Goal: Check status: Check status

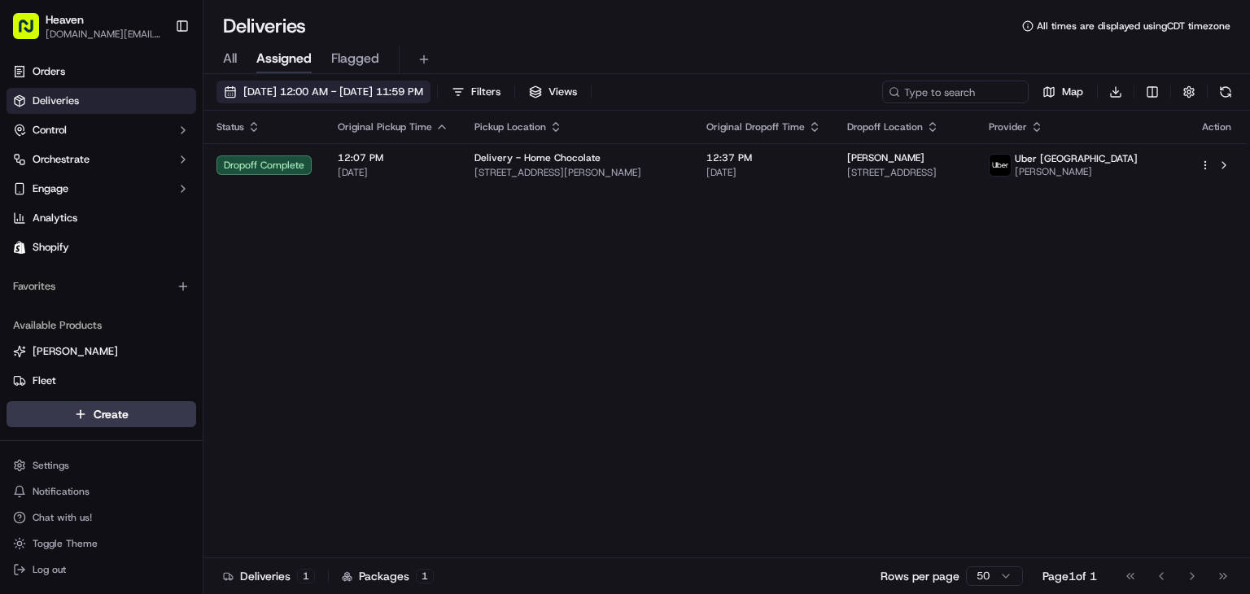
click at [339, 94] on span "[DATE] 12:00 AM - [DATE] 11:59 PM" at bounding box center [333, 92] width 180 height 15
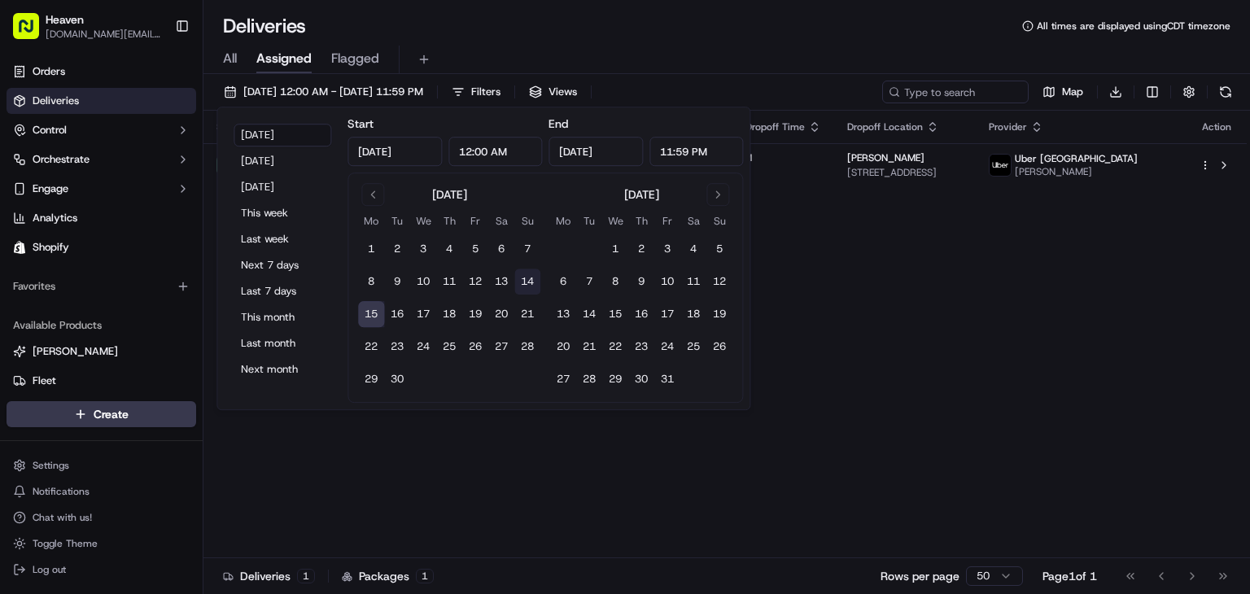
click at [521, 287] on button "14" at bounding box center [527, 282] width 26 height 26
type input "[DATE]"
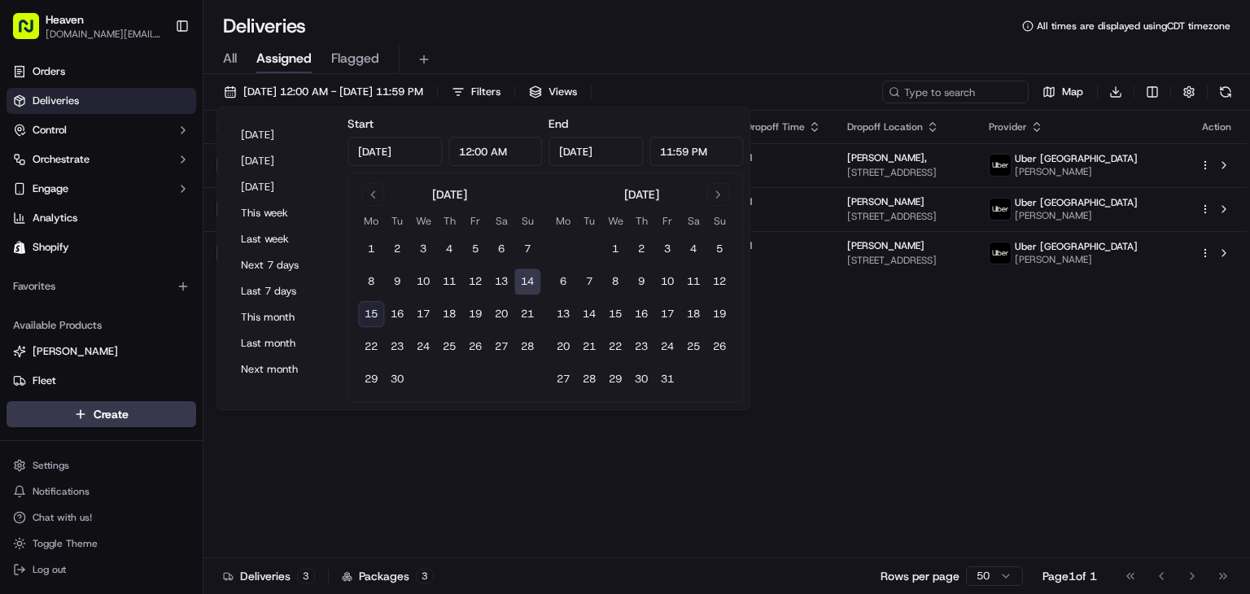
click at [915, 507] on div "Status Original Pickup Time Pickup Location Original Dropoff Time Dropoff Locat…" at bounding box center [724, 335] width 1043 height 448
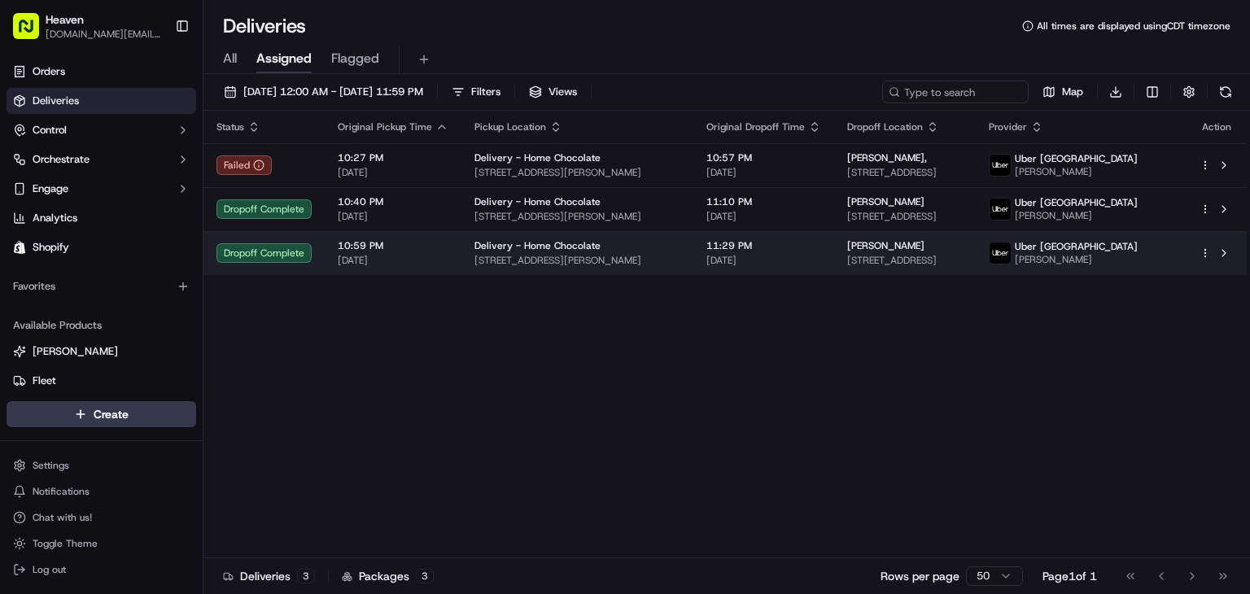
click at [339, 273] on td "10:59 PM [DATE]" at bounding box center [393, 253] width 137 height 44
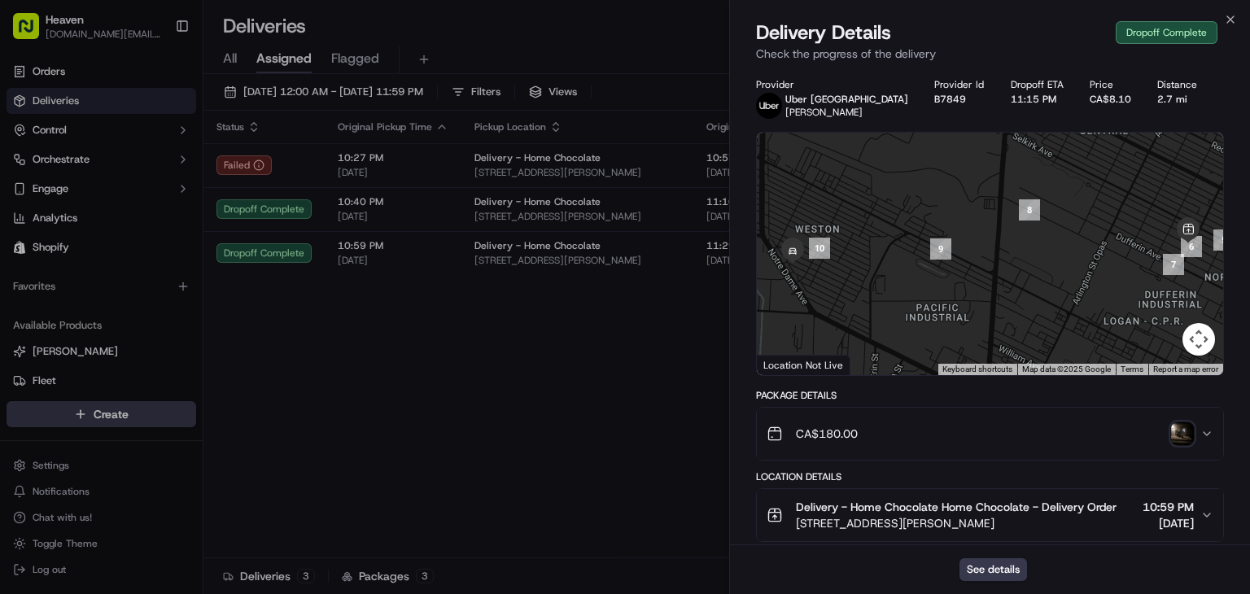
click at [1182, 438] on img "button" at bounding box center [1182, 433] width 23 height 23
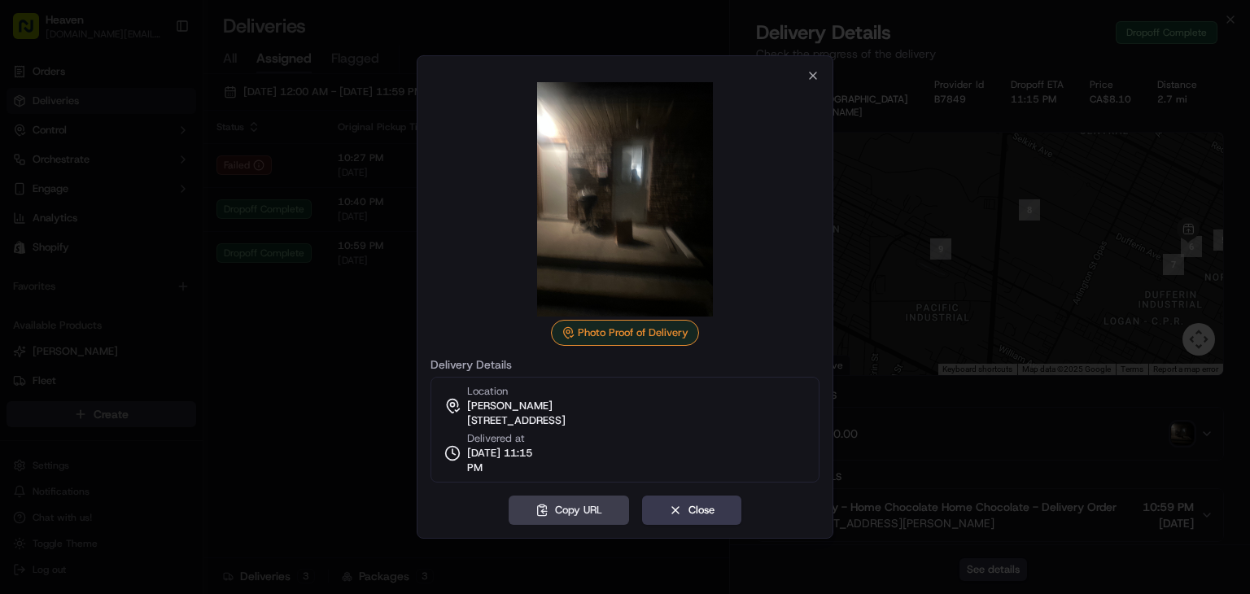
click at [1077, 397] on div at bounding box center [625, 297] width 1250 height 594
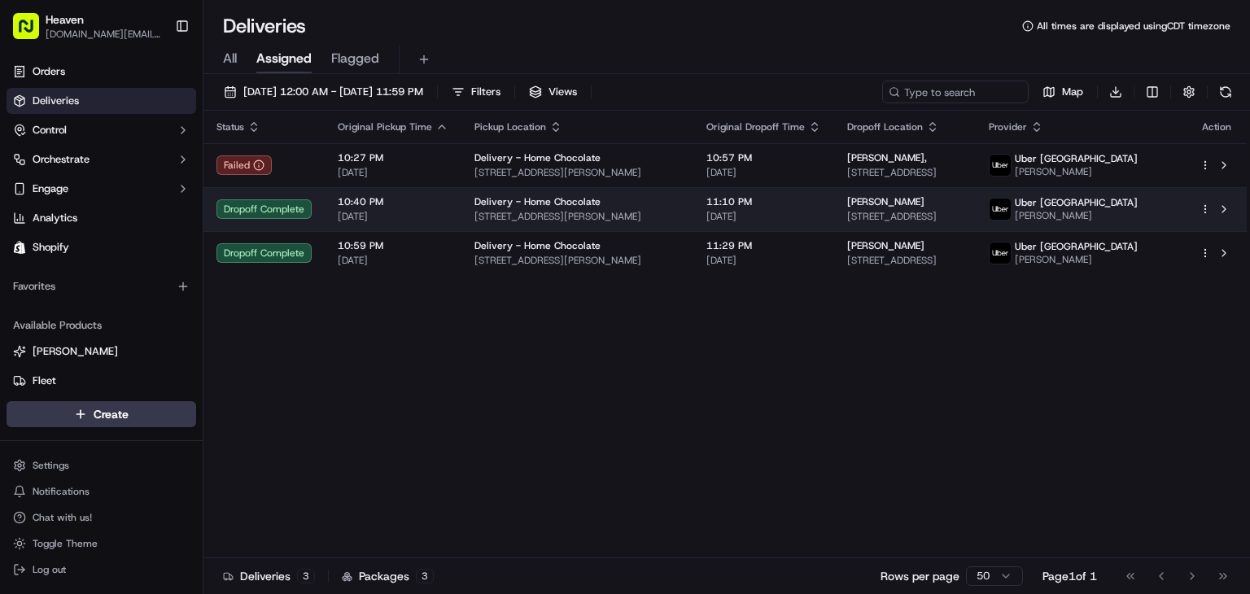
click at [1138, 216] on span "[PERSON_NAME]" at bounding box center [1076, 215] width 123 height 13
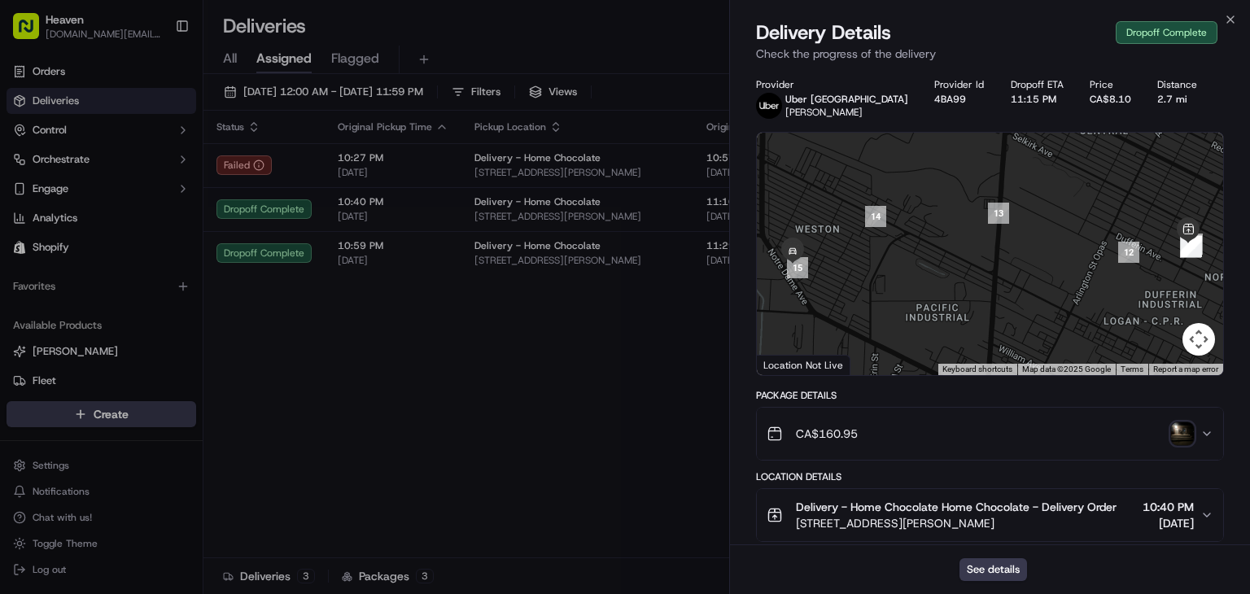
click at [1179, 433] on img "button" at bounding box center [1182, 433] width 23 height 23
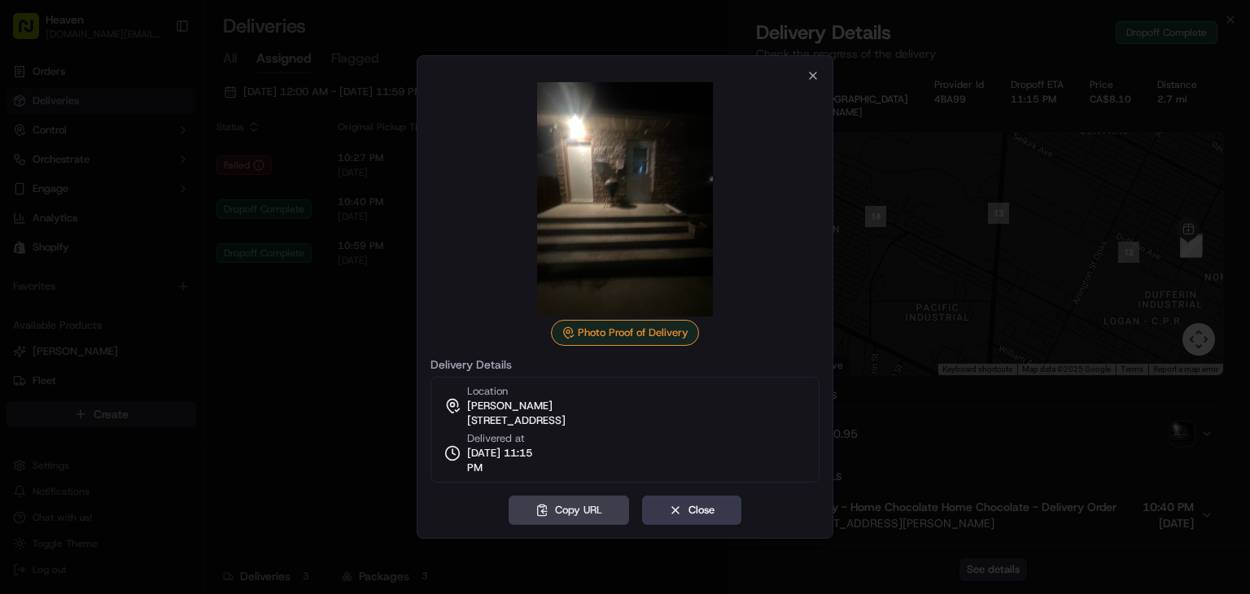
click at [319, 457] on div at bounding box center [625, 297] width 1250 height 594
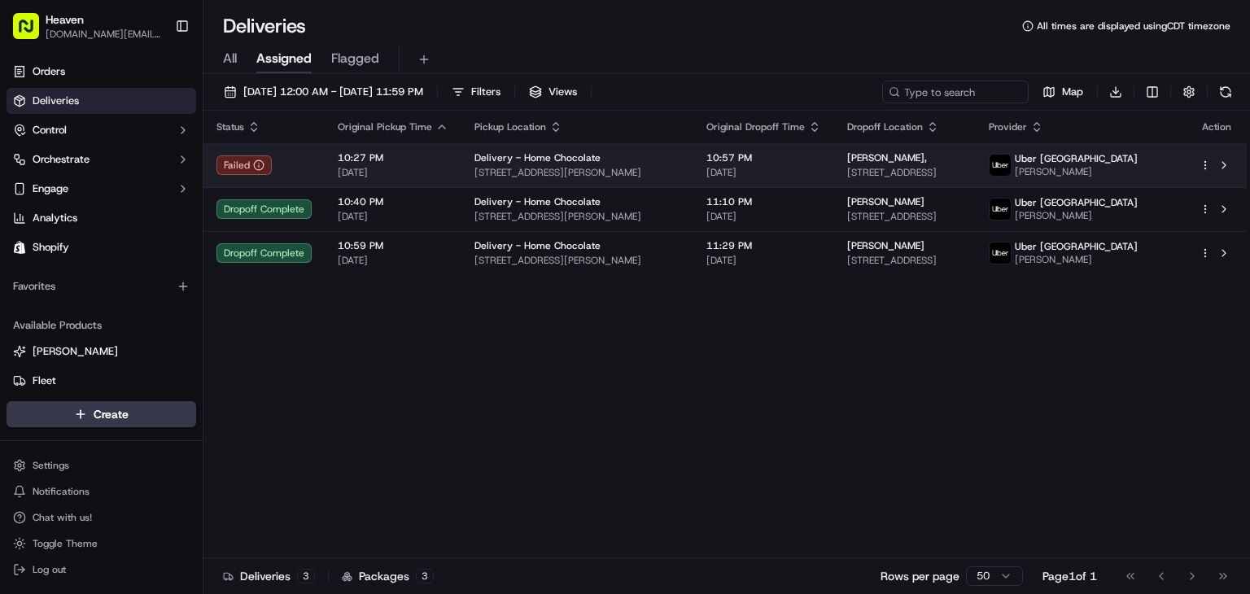
click at [963, 170] on span "[STREET_ADDRESS]" at bounding box center [905, 172] width 116 height 13
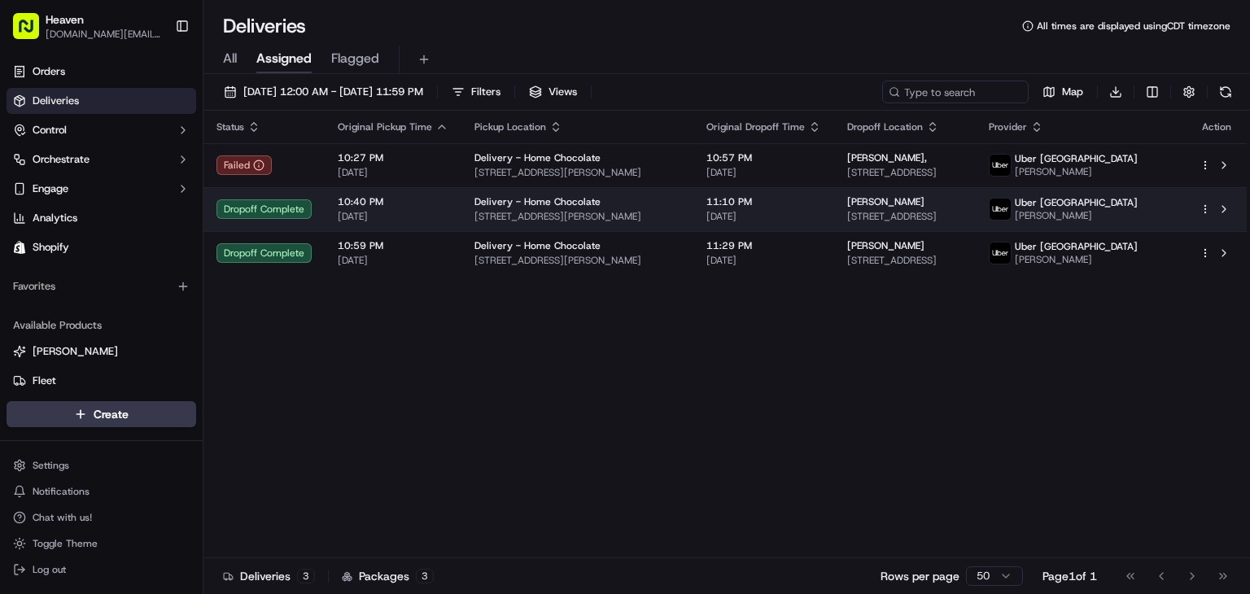
click at [1138, 211] on span "[PERSON_NAME]" at bounding box center [1076, 215] width 123 height 13
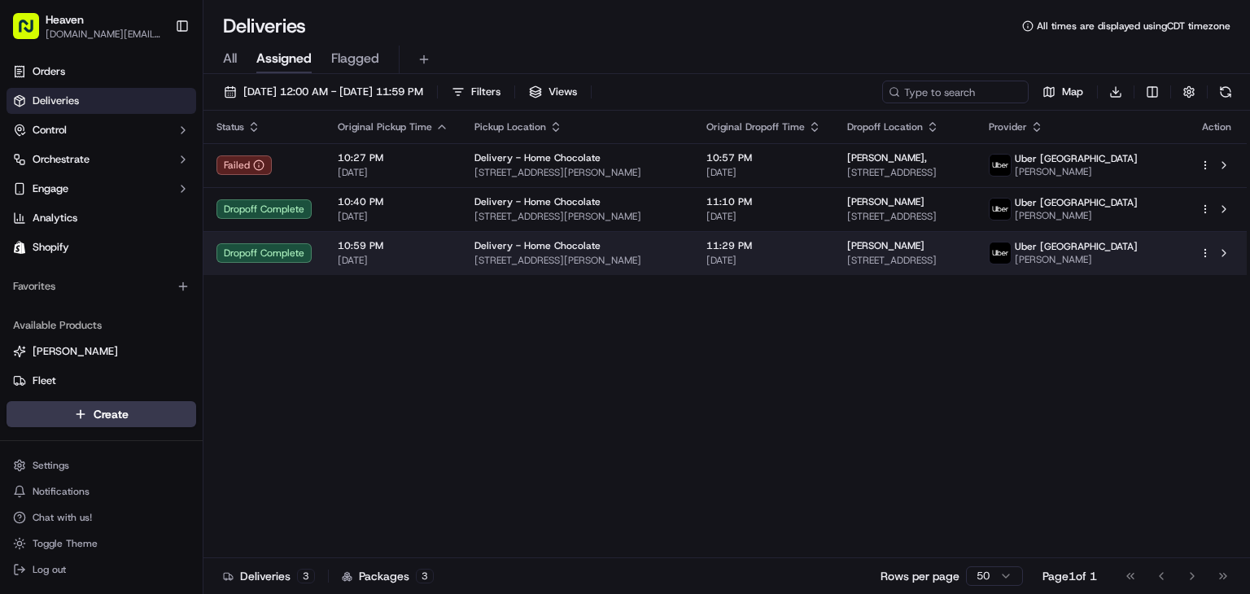
click at [1124, 248] on span "Uber [GEOGRAPHIC_DATA]" at bounding box center [1076, 246] width 123 height 13
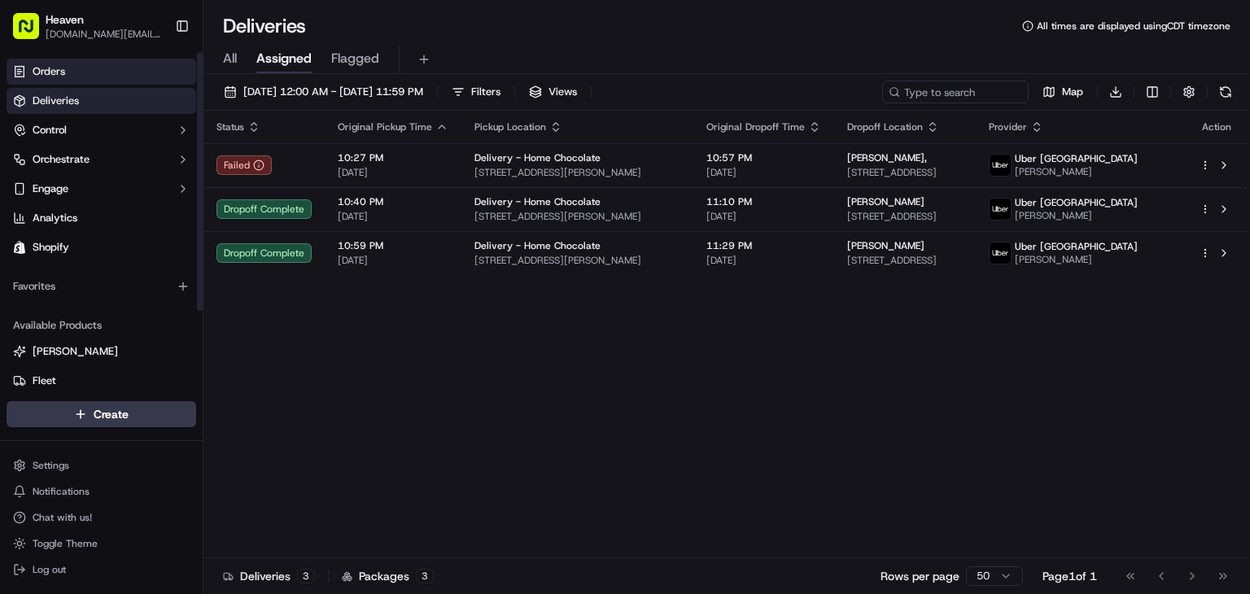
click at [50, 65] on span "Orders" at bounding box center [49, 71] width 33 height 15
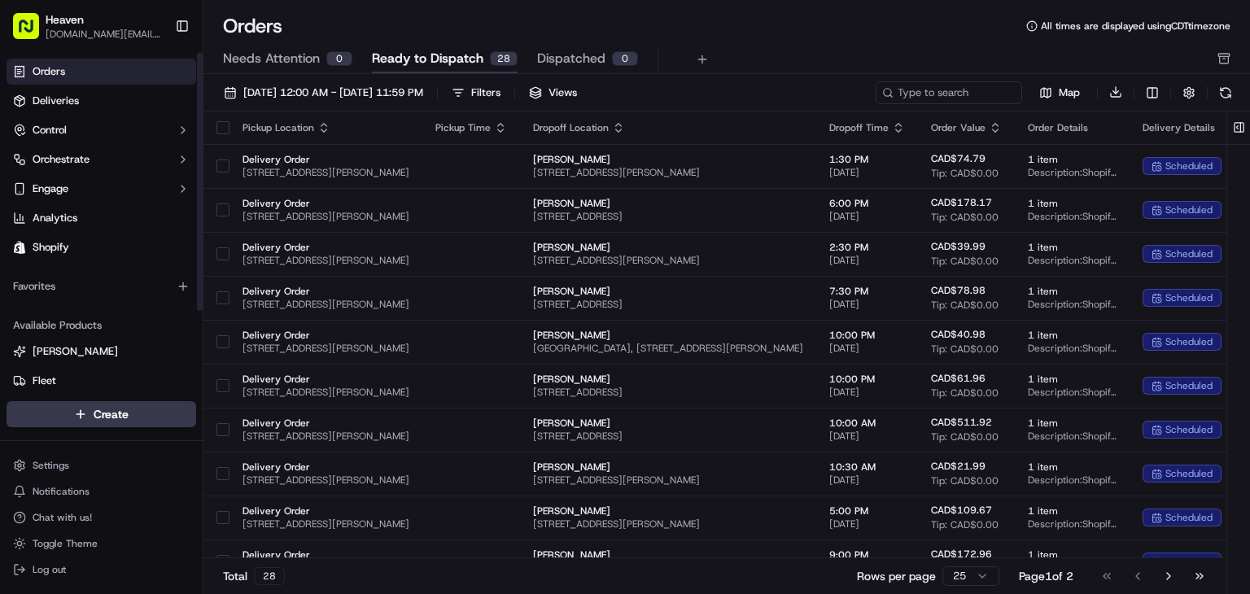
click at [79, 61] on link "Orders" at bounding box center [102, 72] width 190 height 26
